Goal: Task Accomplishment & Management: Manage account settings

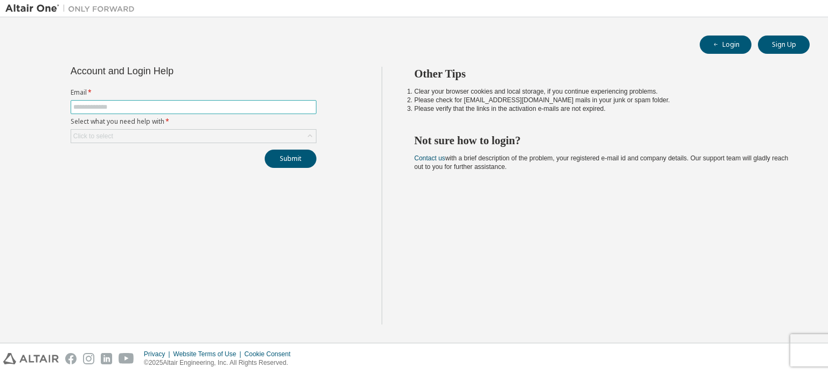
click at [181, 109] on input "text" at bounding box center [193, 107] width 240 height 9
type input "**********"
click at [197, 135] on div "Click to select" at bounding box center [193, 136] width 245 height 13
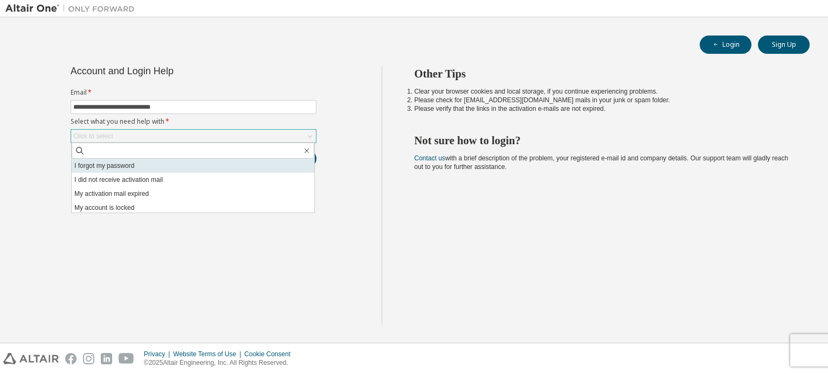
click at [181, 163] on li "I forgot my password" at bounding box center [193, 166] width 242 height 14
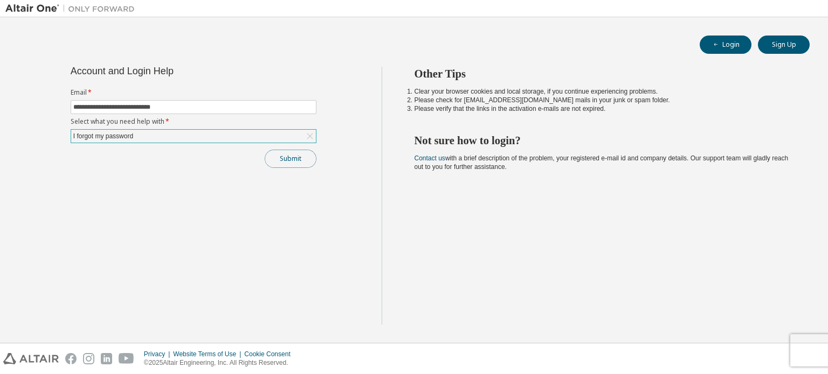
click at [296, 152] on button "Submit" at bounding box center [291, 159] width 52 height 18
click at [280, 156] on button "Submit" at bounding box center [291, 159] width 52 height 18
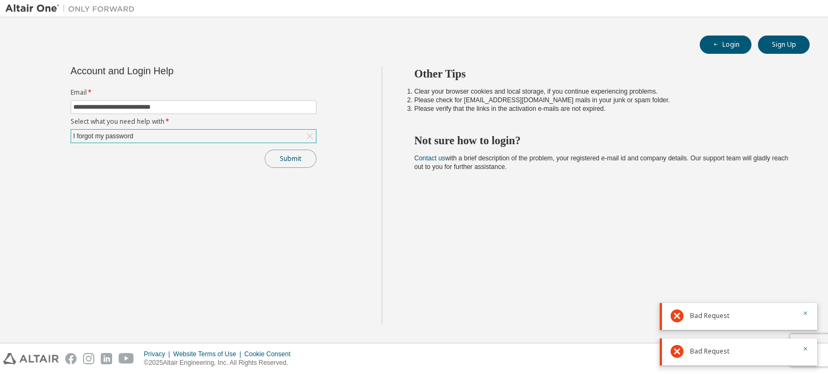
click at [285, 156] on button "Submit" at bounding box center [291, 159] width 52 height 18
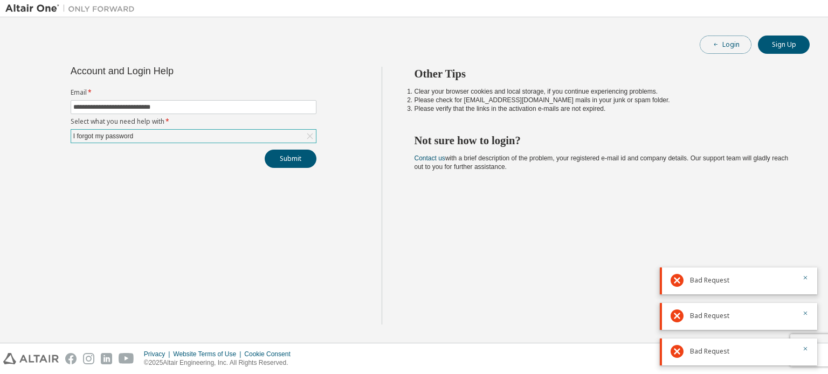
click at [724, 48] on button "Login" at bounding box center [725, 45] width 52 height 18
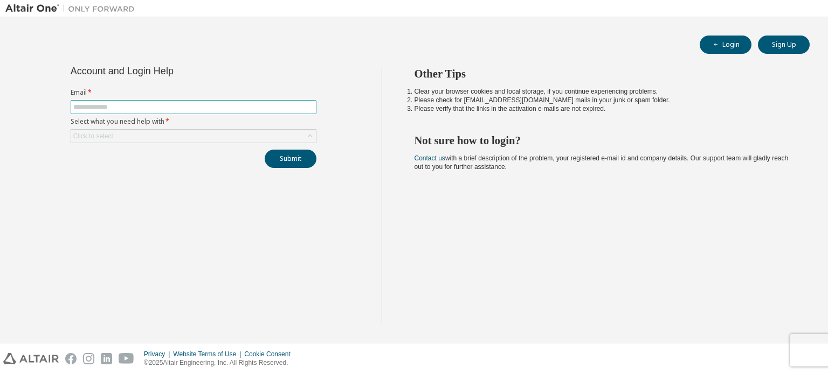
click at [169, 107] on input "text" at bounding box center [193, 107] width 240 height 9
type input "**********"
click at [168, 134] on div "Click to select" at bounding box center [193, 136] width 245 height 13
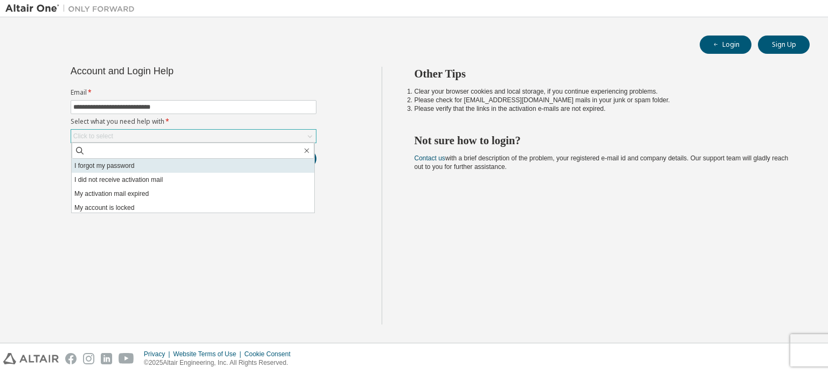
click at [138, 168] on li "I forgot my password" at bounding box center [193, 166] width 242 height 14
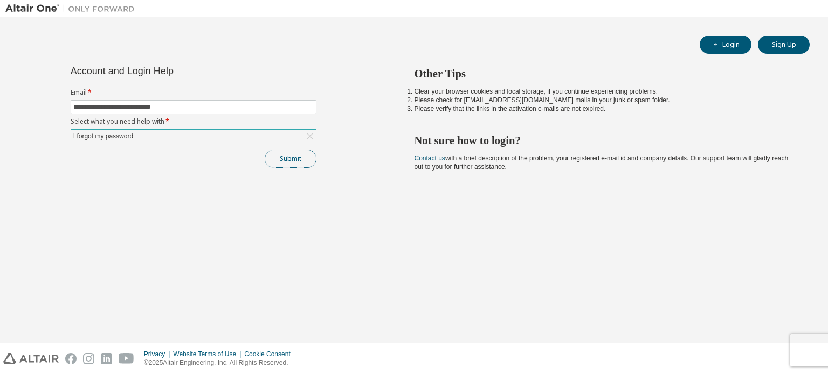
click at [293, 159] on button "Submit" at bounding box center [291, 159] width 52 height 18
